Goal: Task Accomplishment & Management: Use online tool/utility

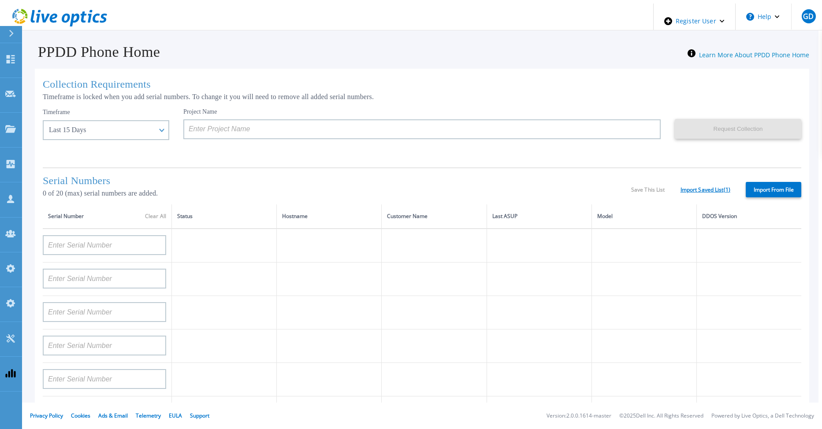
click at [708, 189] on link "Import Saved List ( 1 )" at bounding box center [705, 190] width 50 height 6
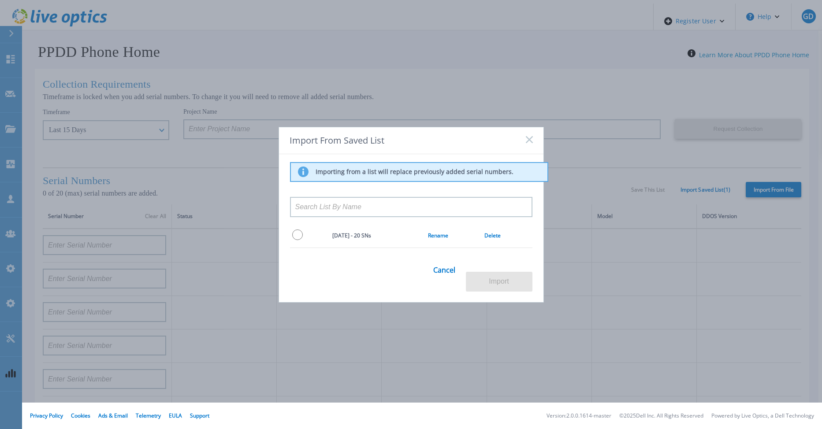
click at [293, 239] on input "radio" at bounding box center [297, 235] width 11 height 11
radio input "true"
click at [505, 275] on button "Import" at bounding box center [499, 282] width 67 height 20
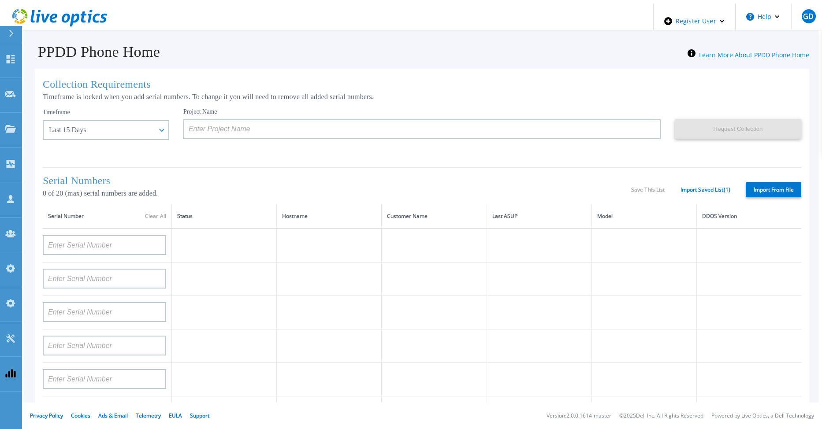
type input "APX00232004278"
type input "TF3J4180100097"
type input "DE404211748719"
type input "APM00181610916"
type input "APM00223204559"
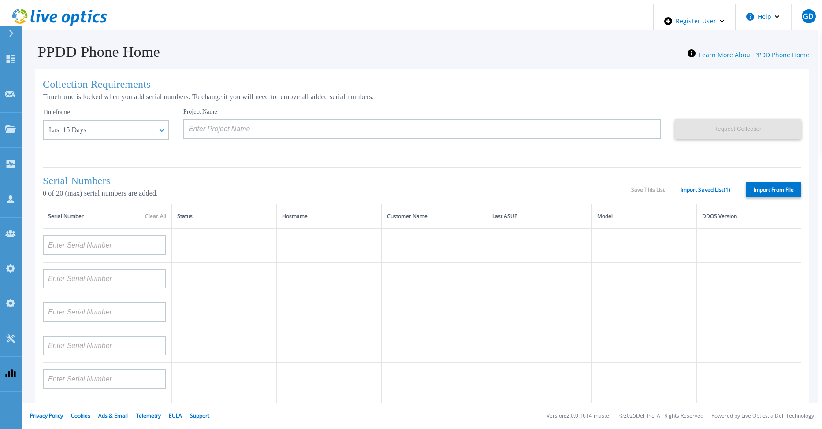
type input "APM00181623902"
type input "APM00213408994"
type input "CKM00192200744"
type input "APX00241704861"
type input "APM00214907936"
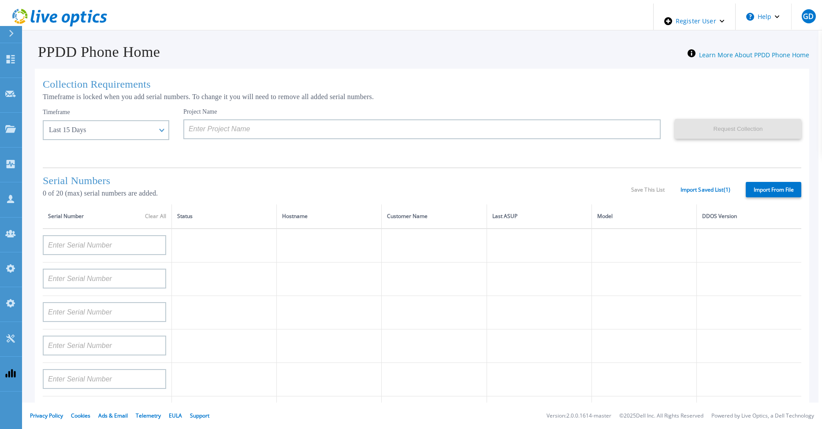
type input "CKM00193701478"
type input "CKM00184602619"
type input "APM00203219154"
type input "APM00212026970"
type input "APX00221800030"
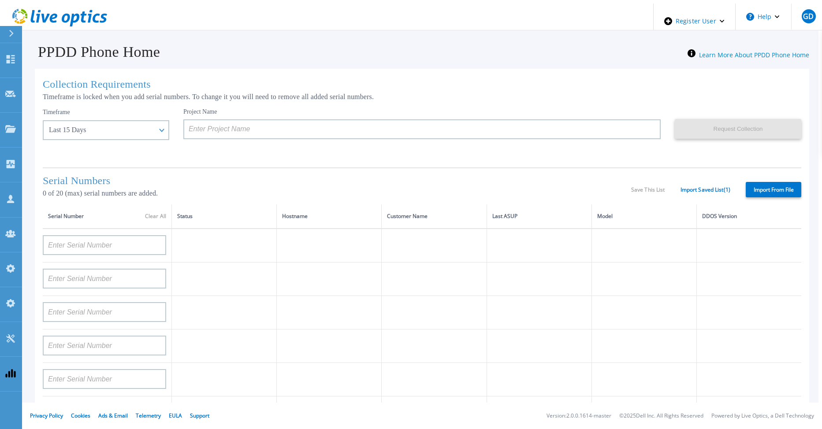
type input "APM00211507774"
type input "APM00212712898"
type input "APM00184715882"
type input "APM00211204803"
type input "APM00212026971"
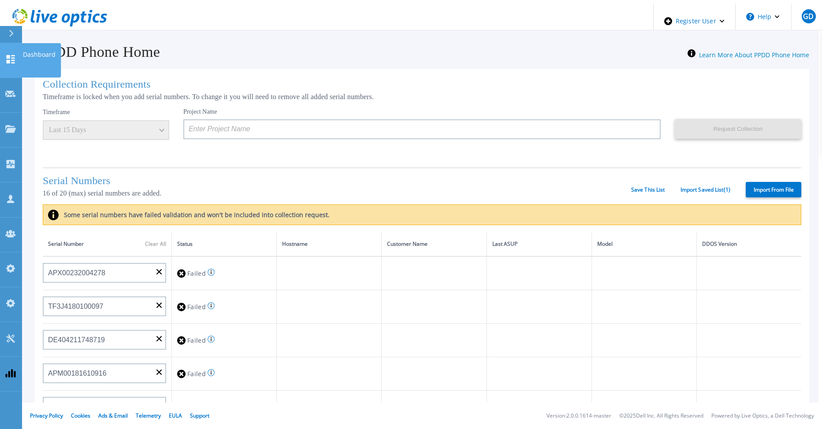
click at [15, 55] on div at bounding box center [10, 60] width 11 height 11
